Goal: Entertainment & Leisure: Browse casually

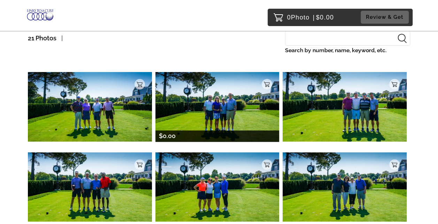
scroll to position [63, 0]
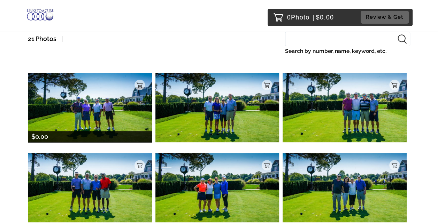
click at [99, 101] on img at bounding box center [90, 108] width 124 height 70
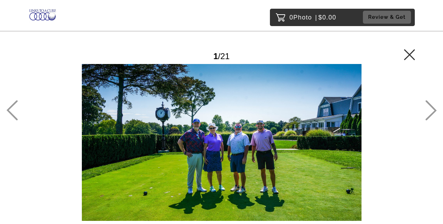
click at [234, 141] on div at bounding box center [221, 142] width 387 height 157
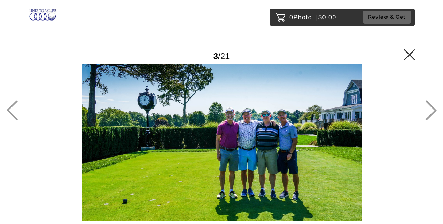
click at [12, 112] on icon at bounding box center [11, 110] width 11 height 20
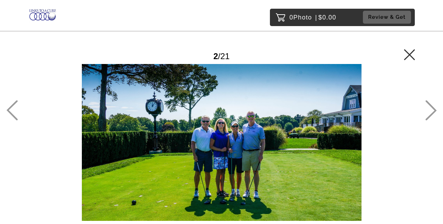
click at [12, 112] on icon at bounding box center [11, 110] width 11 height 20
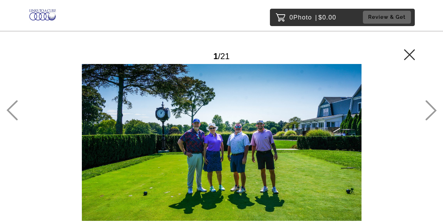
click at [429, 112] on icon at bounding box center [430, 110] width 11 height 20
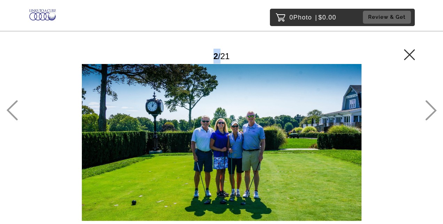
click at [429, 112] on icon at bounding box center [430, 110] width 11 height 20
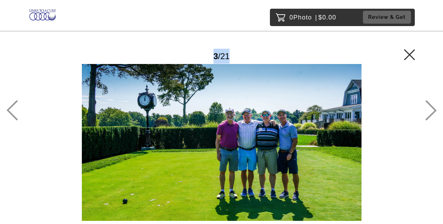
click at [429, 112] on icon at bounding box center [430, 110] width 11 height 20
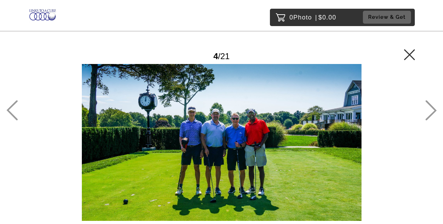
click at [429, 112] on icon at bounding box center [430, 110] width 11 height 20
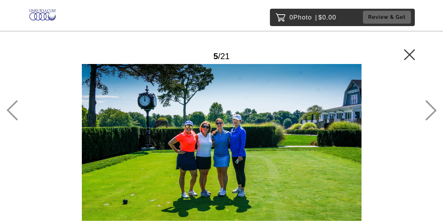
click at [429, 112] on icon at bounding box center [430, 110] width 11 height 20
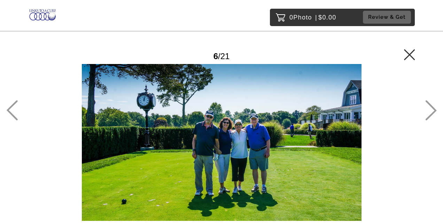
click at [429, 112] on icon at bounding box center [430, 110] width 11 height 20
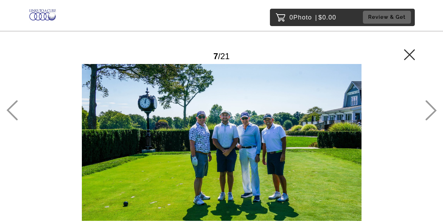
click at [429, 112] on icon at bounding box center [430, 110] width 11 height 20
